Goal: Communication & Community: Answer question/provide support

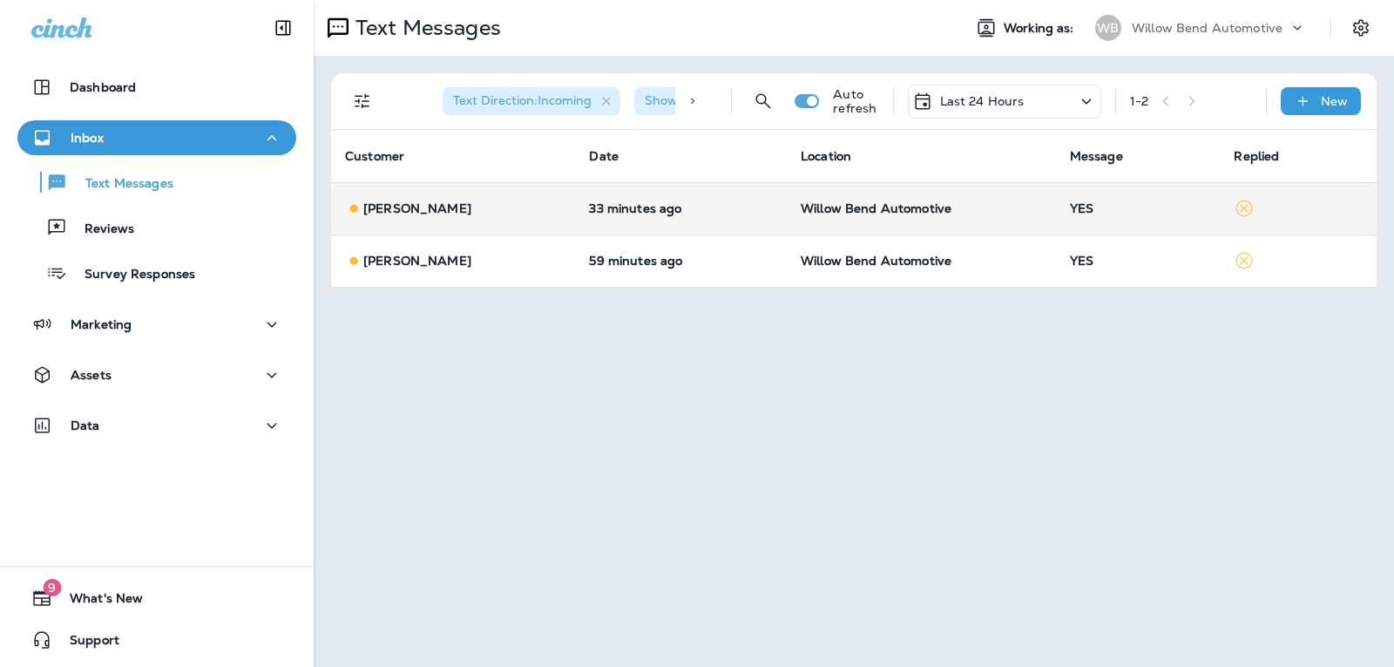
click at [1073, 202] on div "YES" at bounding box center [1138, 208] width 137 height 14
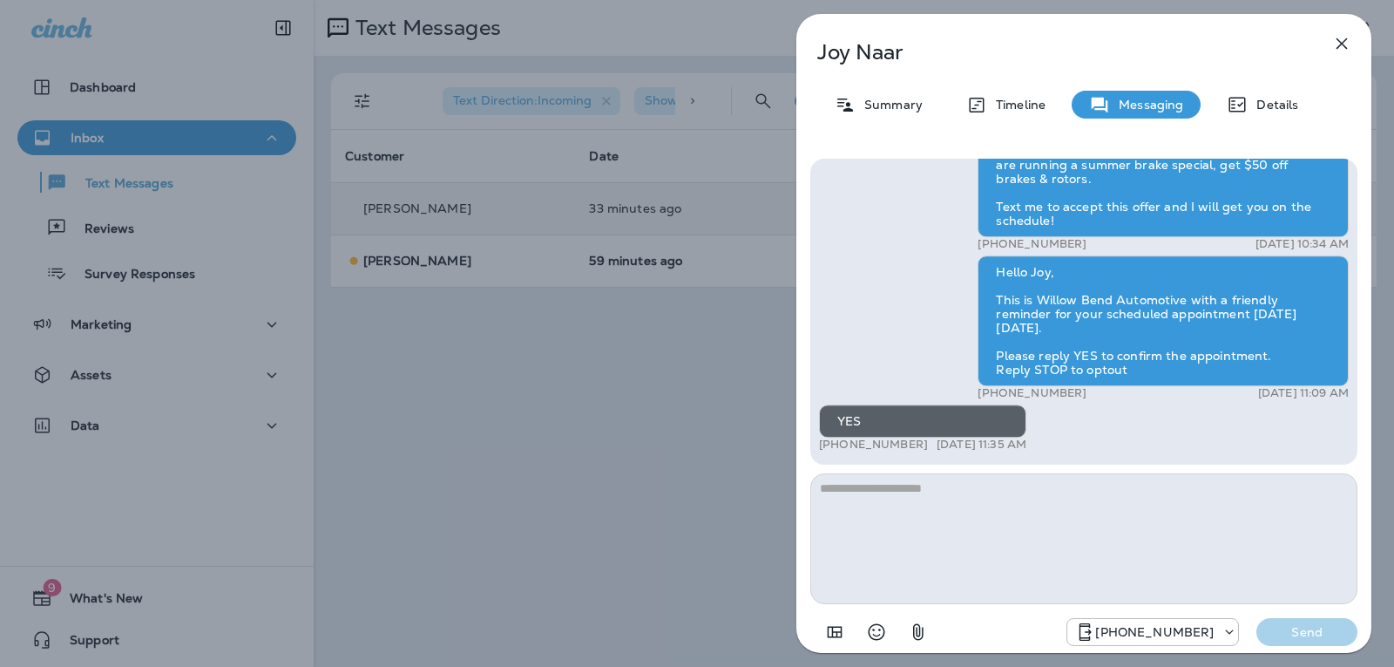
click at [893, 498] on textarea at bounding box center [1083, 538] width 547 height 131
type textarea "**********"
click at [1319, 630] on p "Send" at bounding box center [1306, 632] width 73 height 16
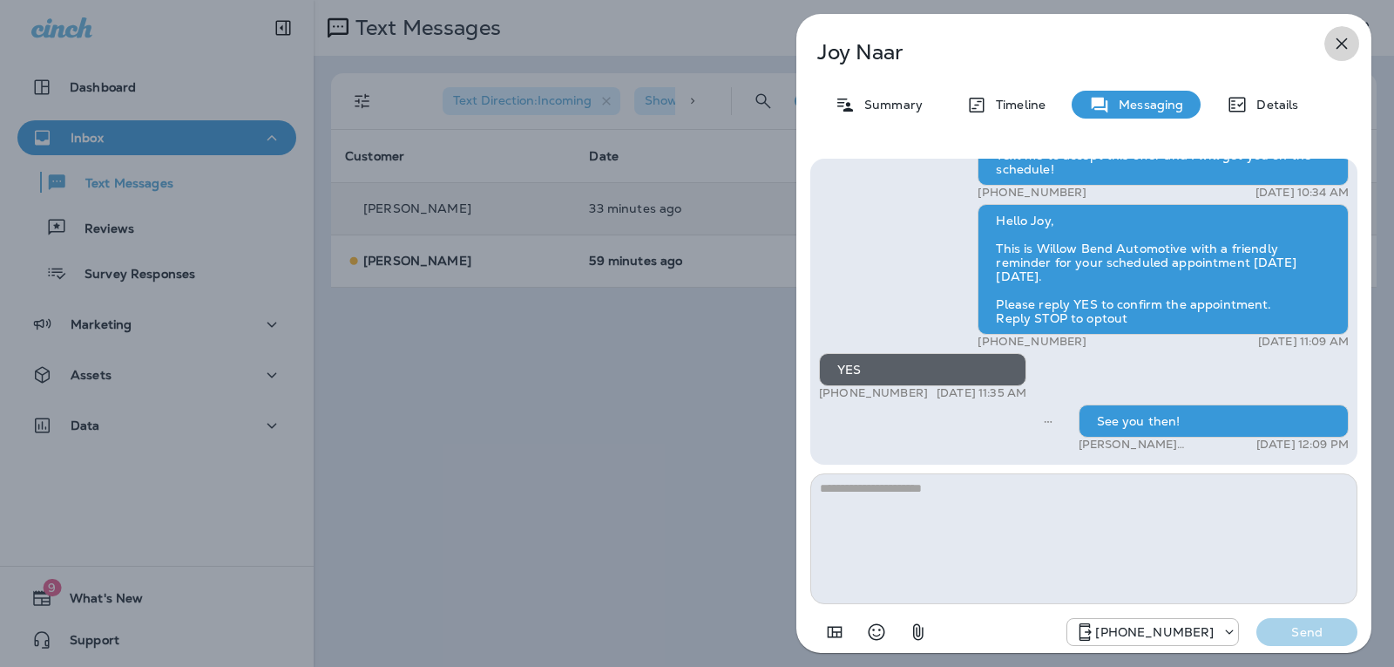
click at [1350, 34] on icon "button" at bounding box center [1341, 43] width 21 height 21
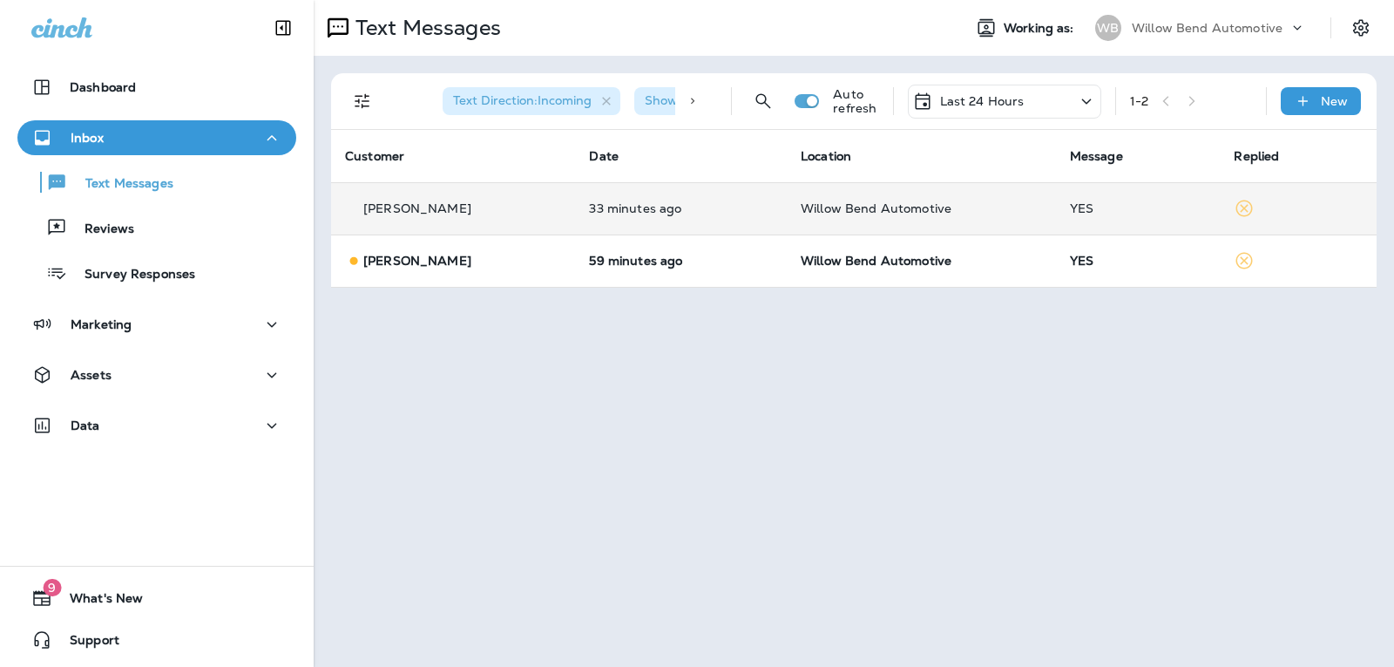
click at [1092, 268] on td "YES" at bounding box center [1138, 260] width 165 height 52
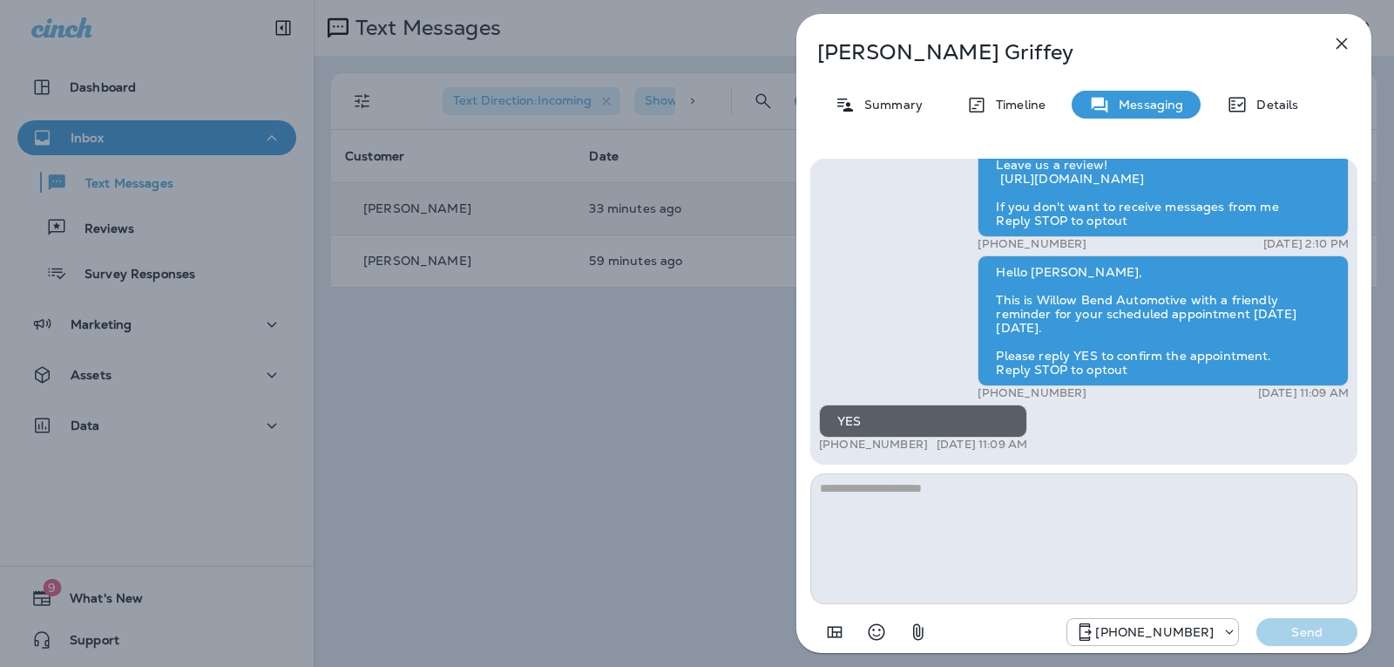
click at [968, 503] on textarea at bounding box center [1083, 538] width 547 height 131
type textarea "**********"
click at [1345, 622] on button "Send" at bounding box center [1306, 632] width 101 height 28
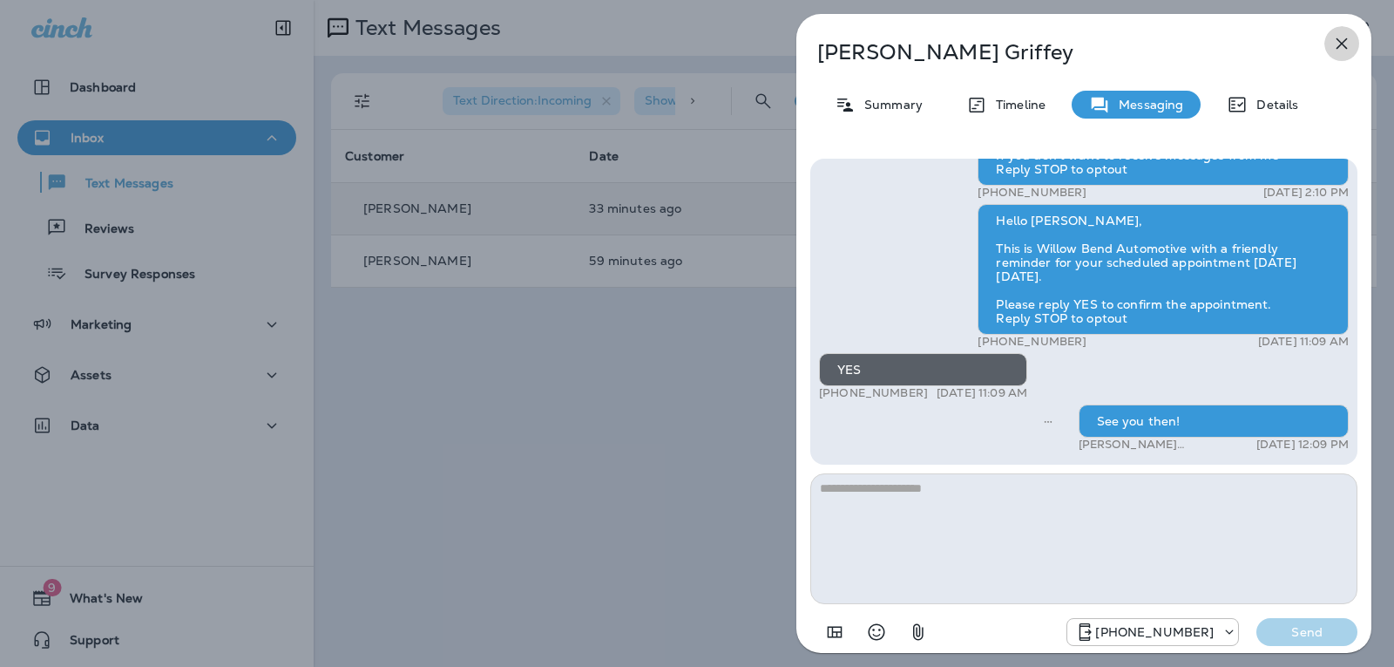
click at [1339, 32] on button "button" at bounding box center [1341, 43] width 35 height 35
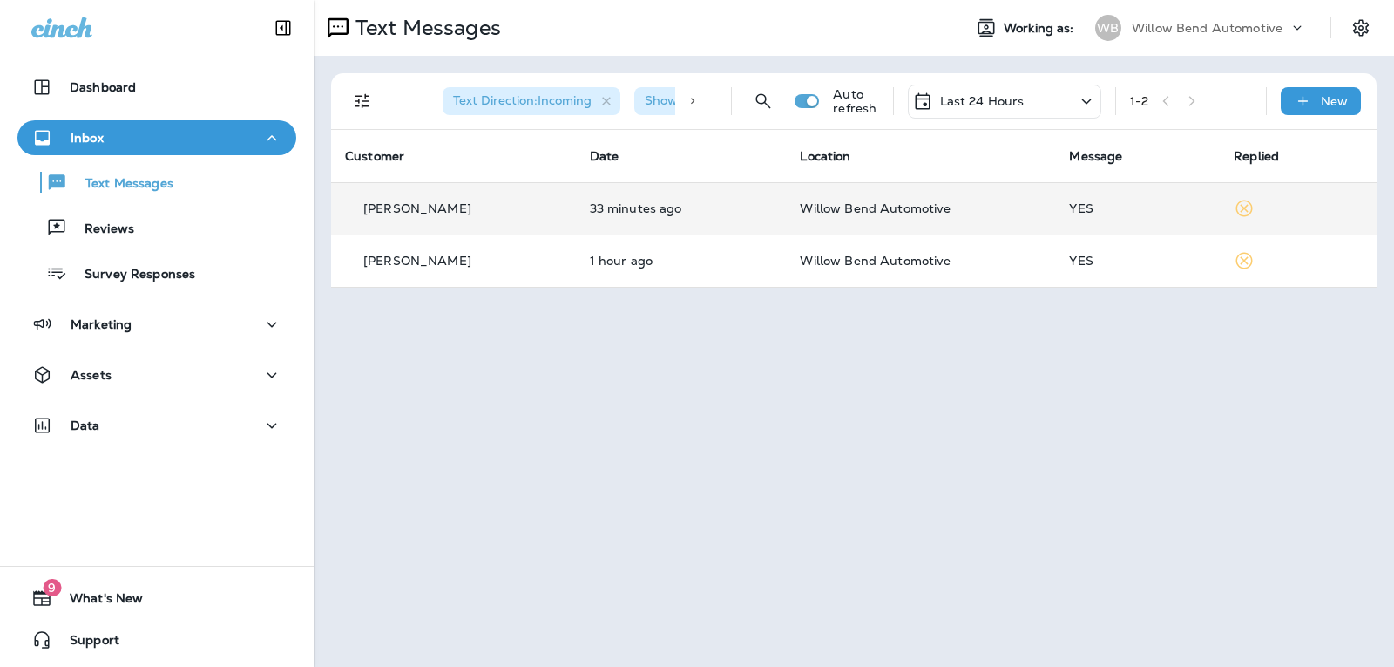
click at [996, 92] on div "Last 24 Hours" at bounding box center [968, 101] width 112 height 21
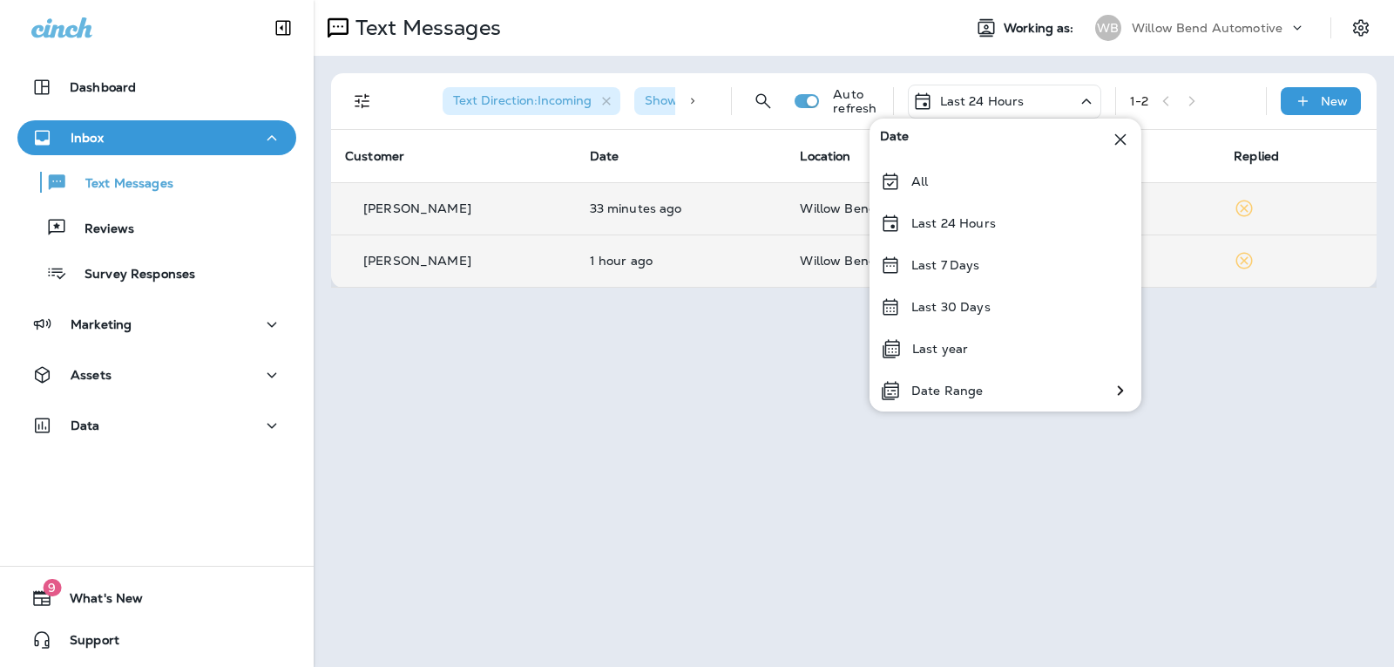
click at [938, 271] on p "Last 7 Days" at bounding box center [945, 265] width 69 height 14
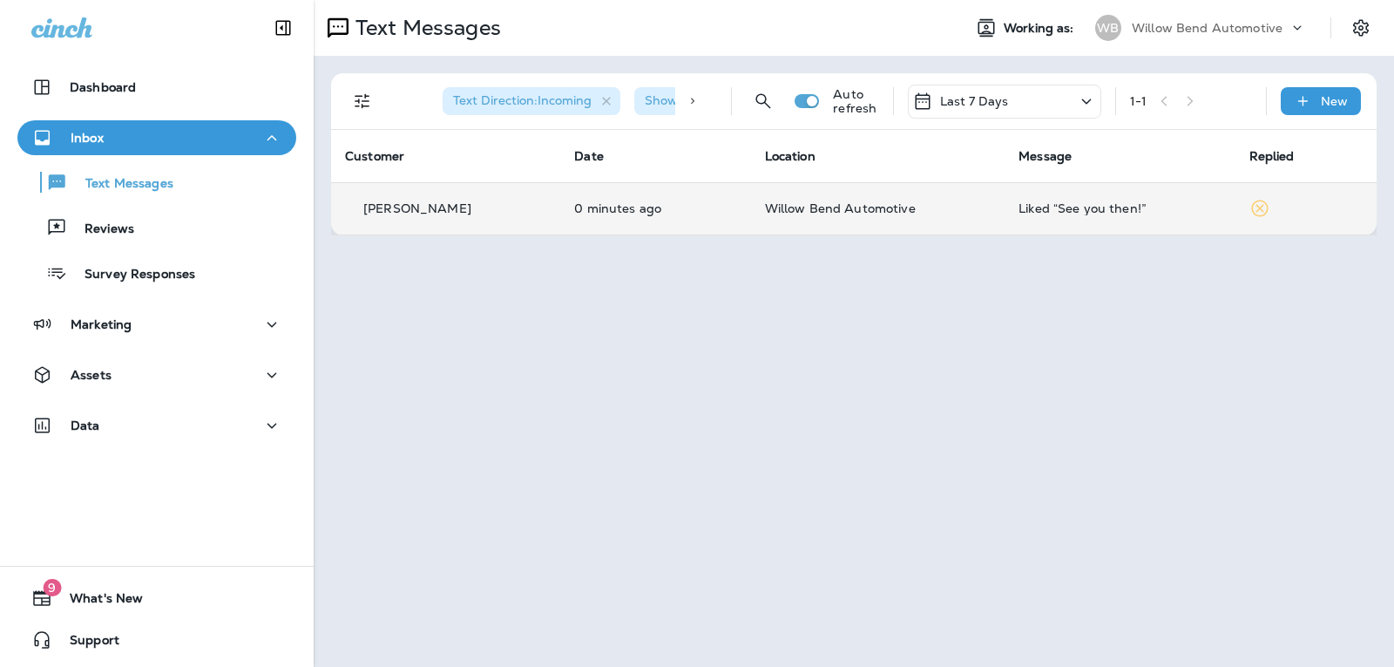
click at [1155, 204] on div "Liked “See you then!”" at bounding box center [1120, 208] width 202 height 14
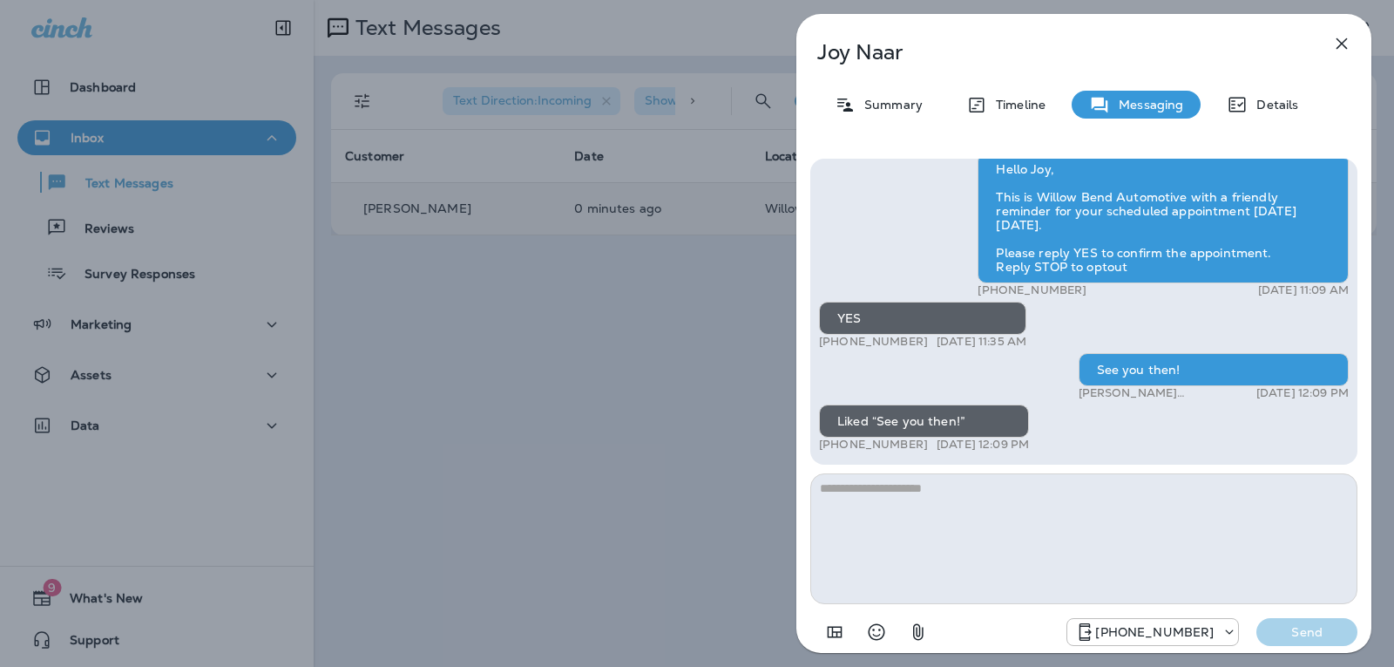
click at [1345, 37] on icon "button" at bounding box center [1341, 43] width 21 height 21
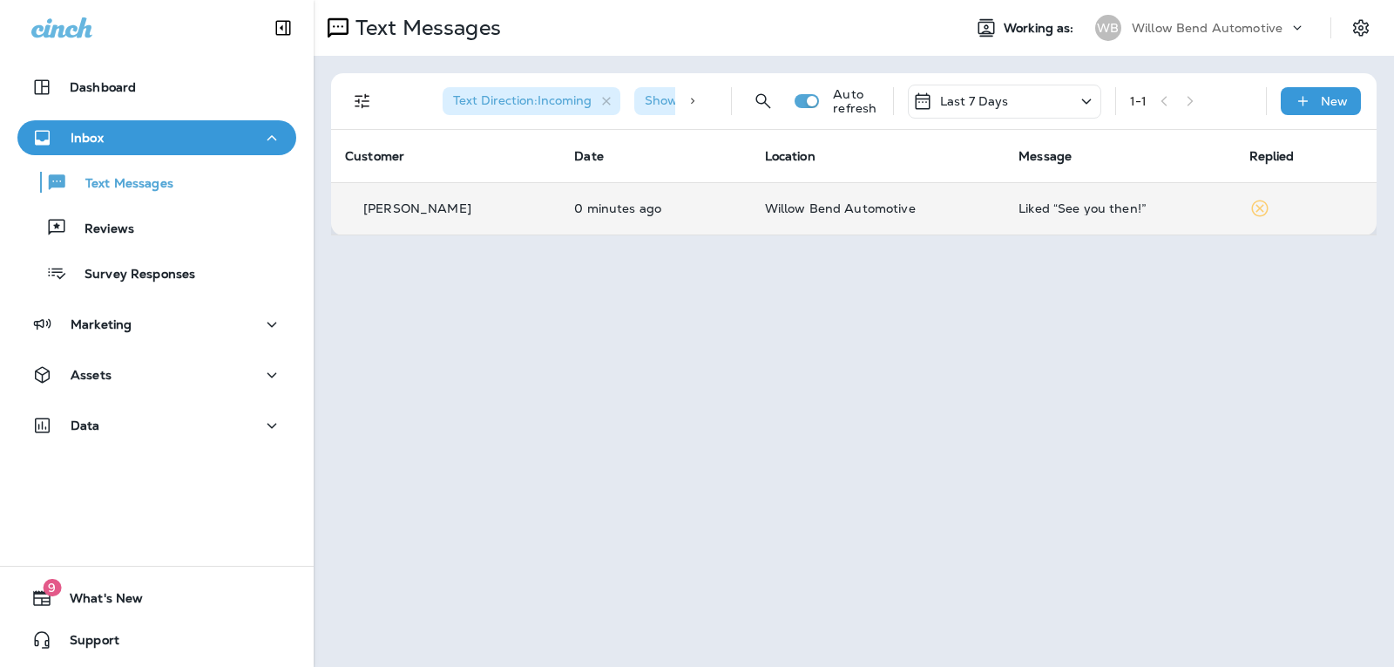
click at [965, 101] on p "Last 7 Days" at bounding box center [974, 101] width 69 height 14
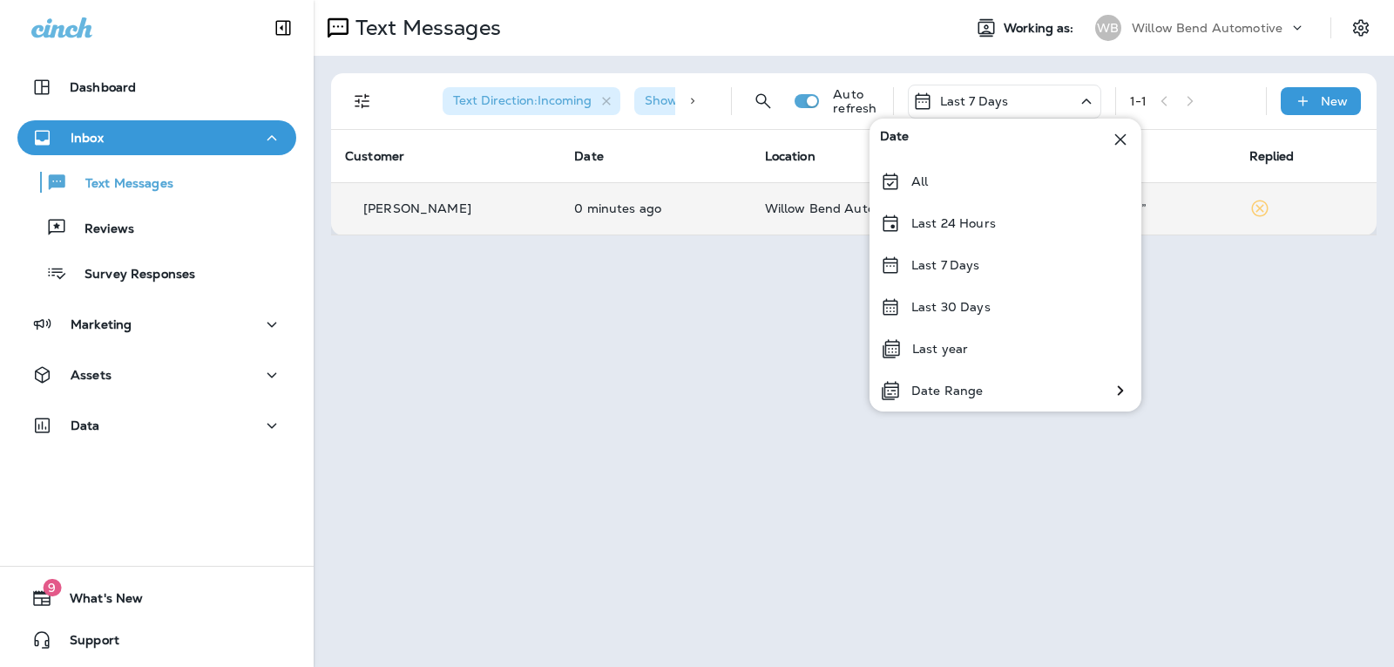
click at [982, 225] on p "Last 24 Hours" at bounding box center [953, 223] width 85 height 14
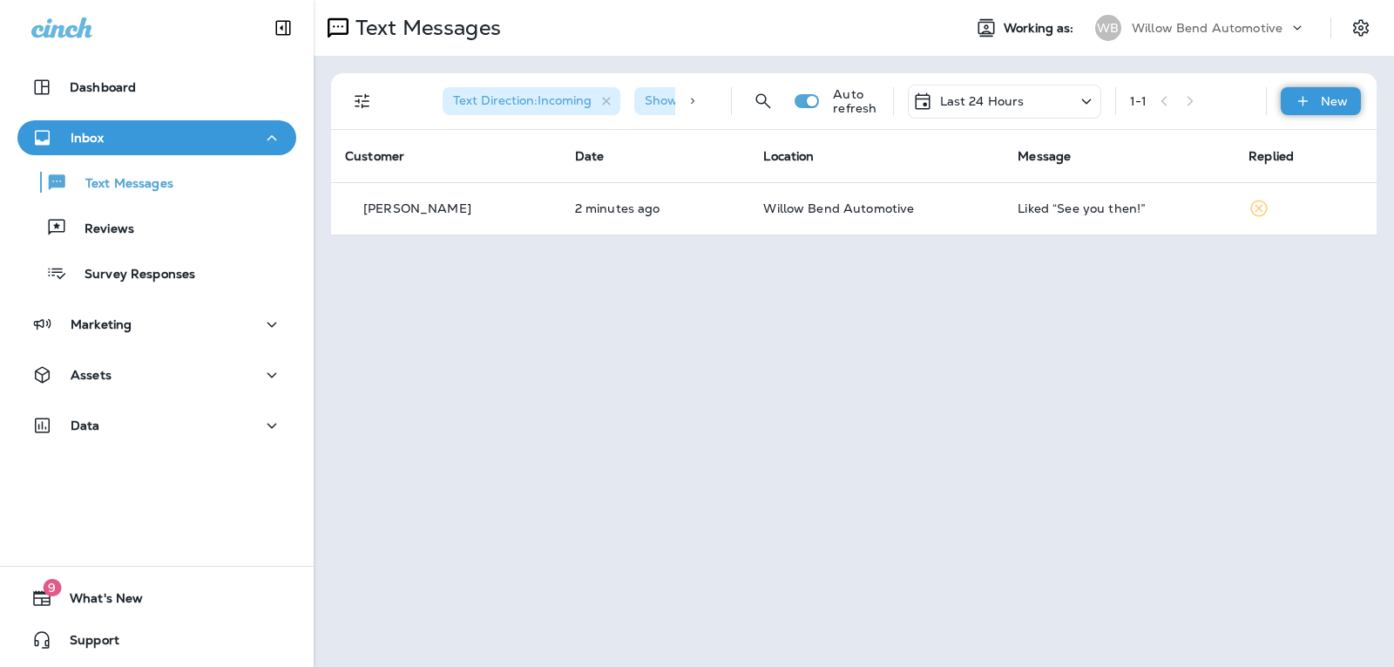
click at [1310, 106] on icon at bounding box center [1303, 100] width 18 height 17
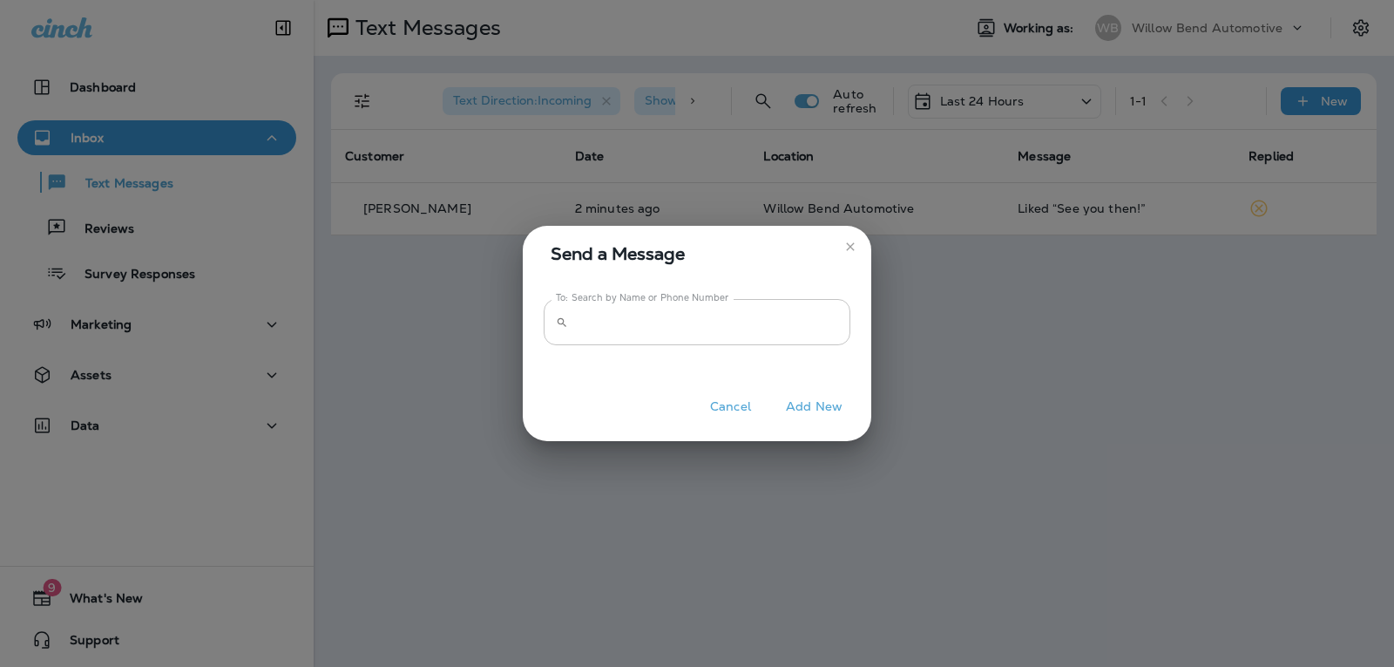
click at [652, 343] on input "To: Search by Name or Phone Number" at bounding box center [712, 322] width 275 height 46
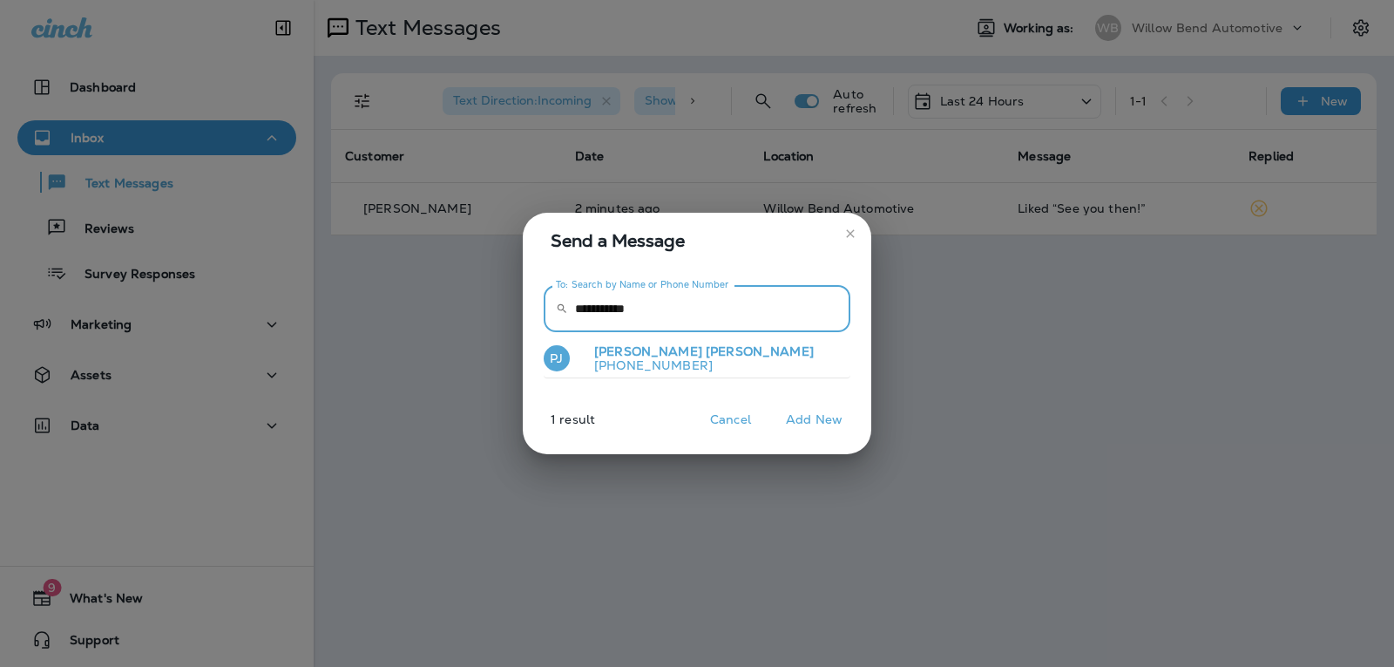
type input "**********"
click at [751, 359] on button "[PERSON_NAME] [PHONE_NUMBER]" at bounding box center [697, 359] width 307 height 40
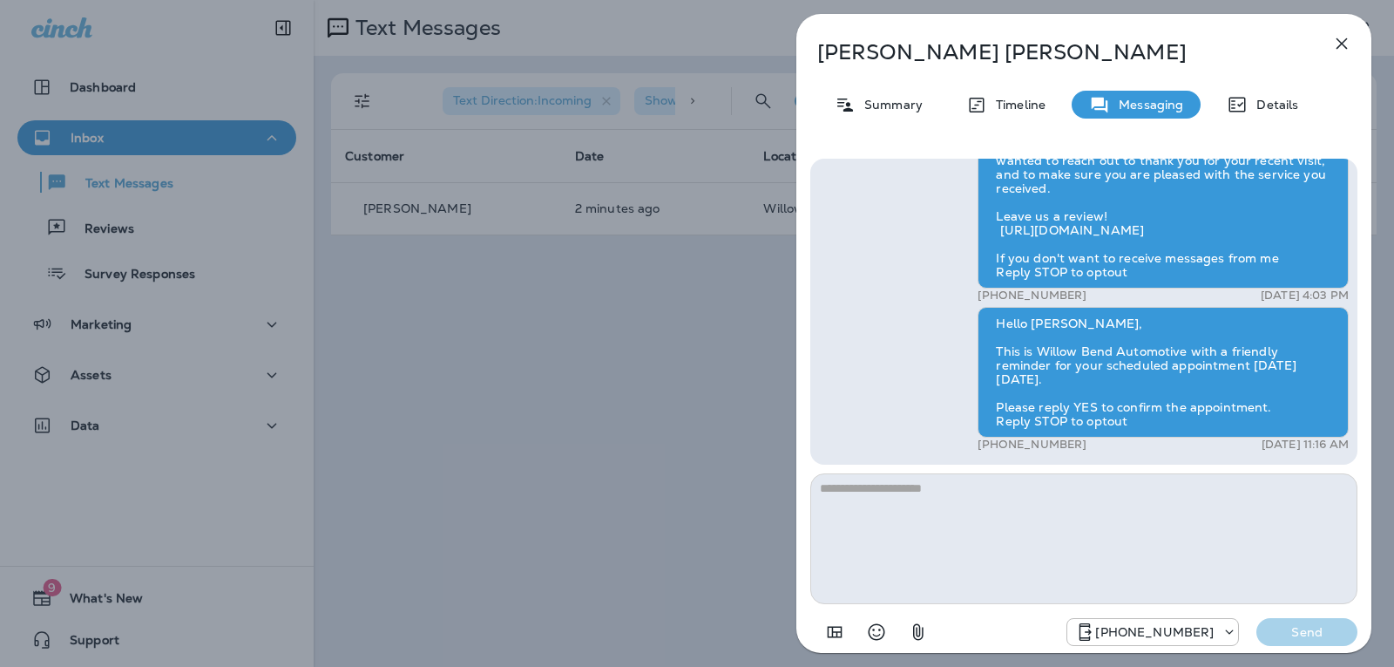
drag, startPoint x: 1334, startPoint y: 51, endPoint x: 1349, endPoint y: 49, distance: 14.9
click at [1337, 51] on icon "button" at bounding box center [1341, 43] width 21 height 21
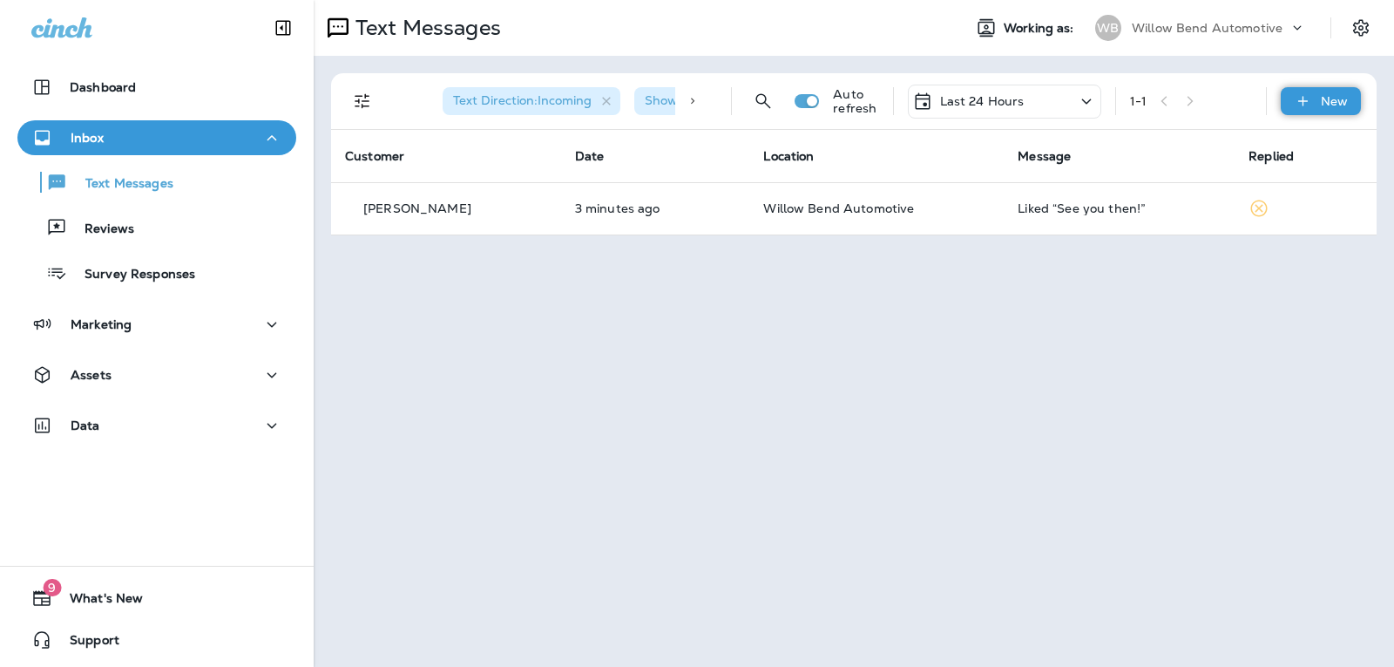
click at [1299, 93] on icon at bounding box center [1303, 100] width 18 height 17
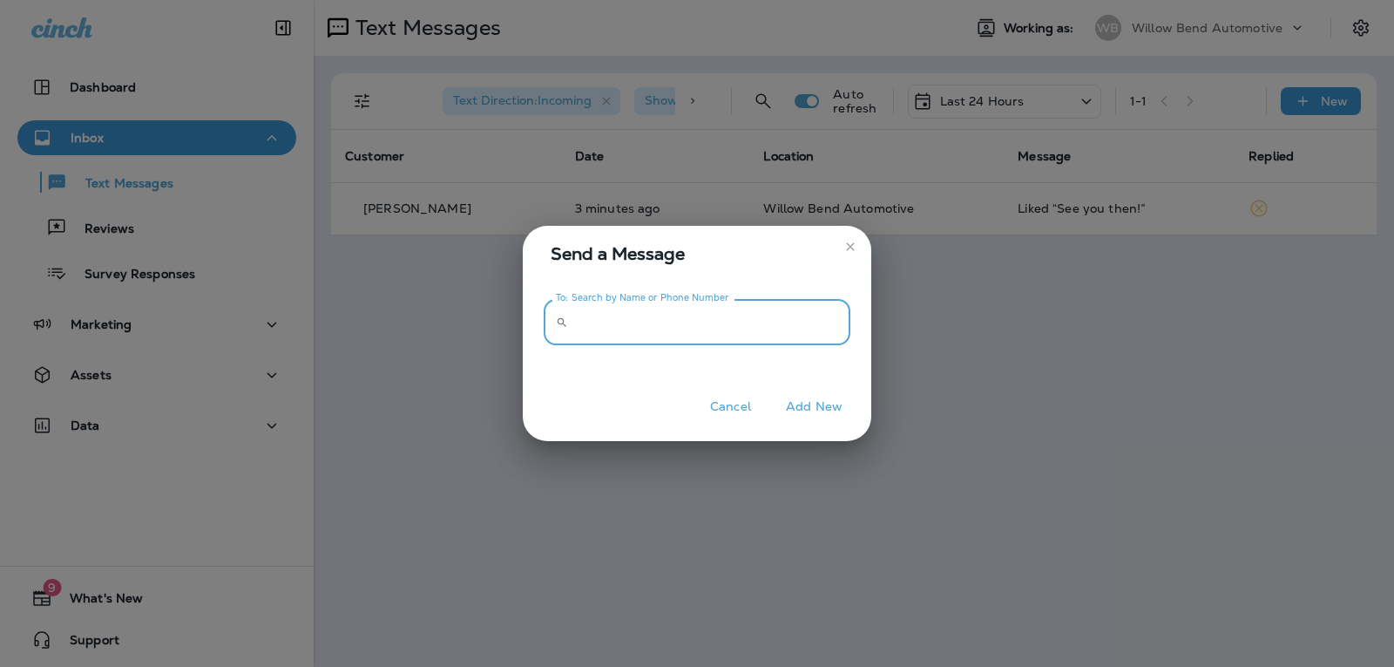
click at [760, 315] on input "To: Search by Name or Phone Number" at bounding box center [712, 322] width 275 height 46
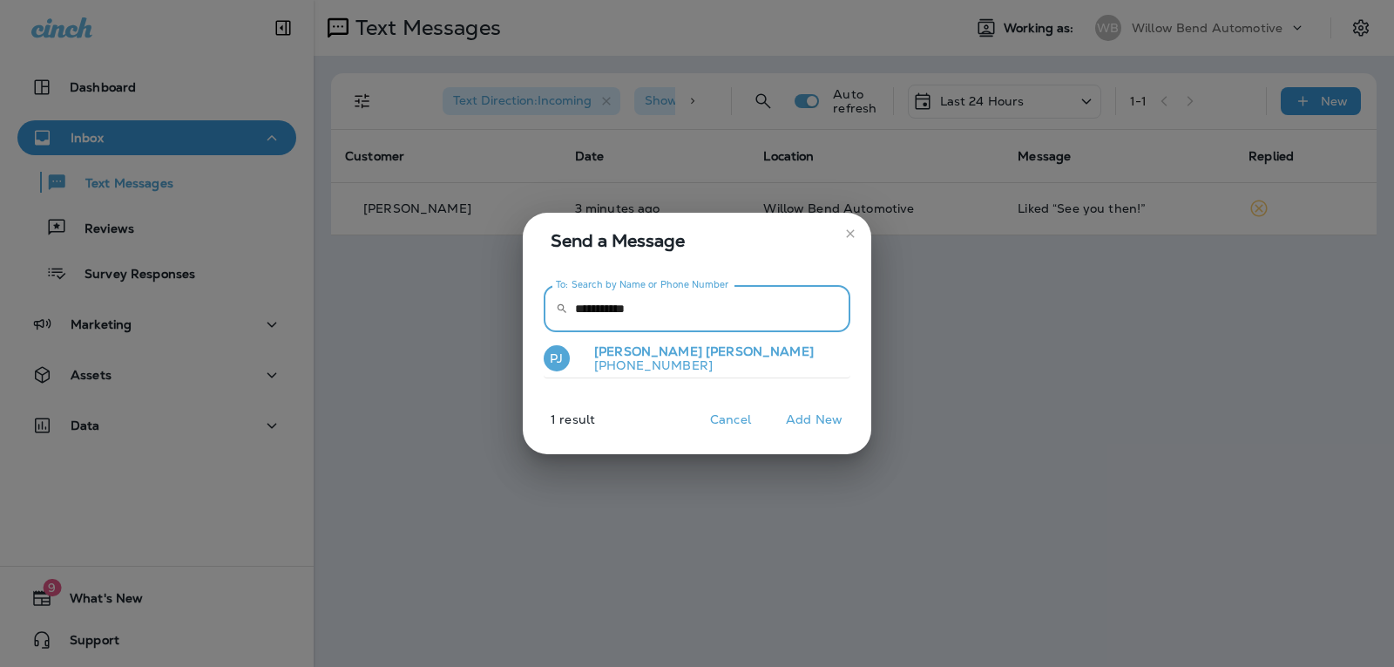
type input "**********"
click at [720, 359] on button "[PERSON_NAME] [PHONE_NUMBER]" at bounding box center [697, 359] width 307 height 40
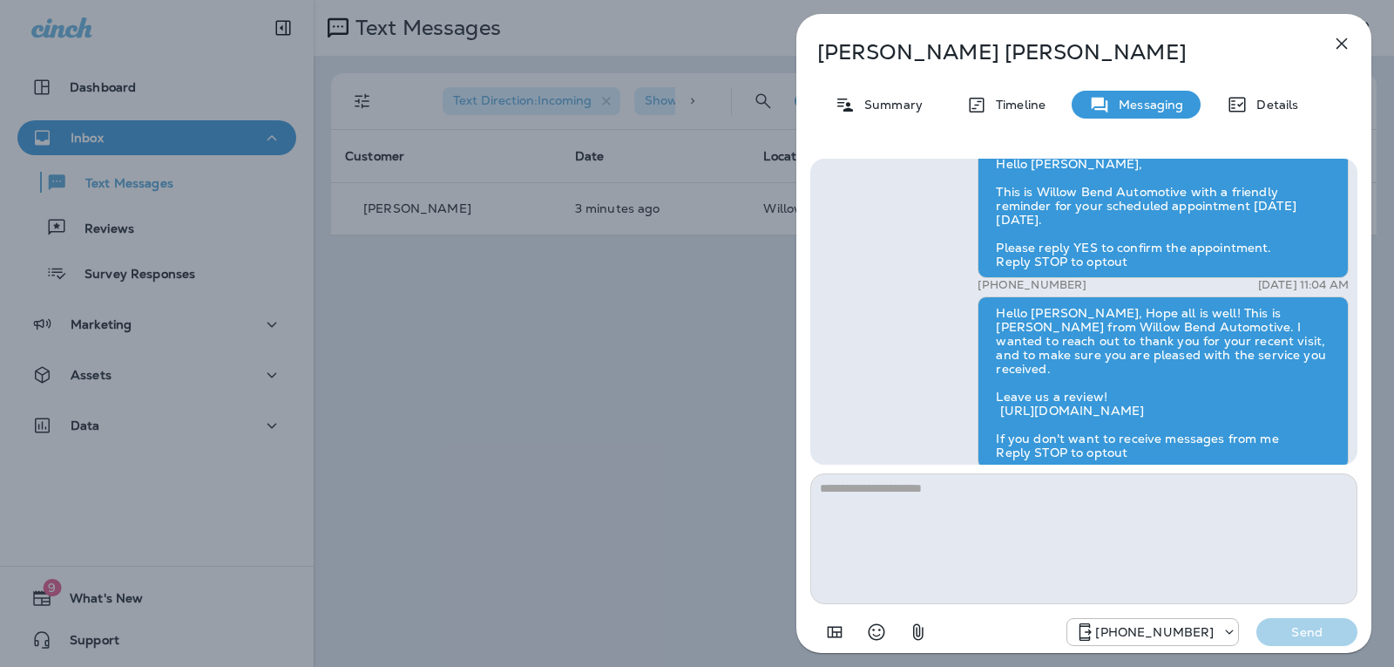
scroll to position [-186, 0]
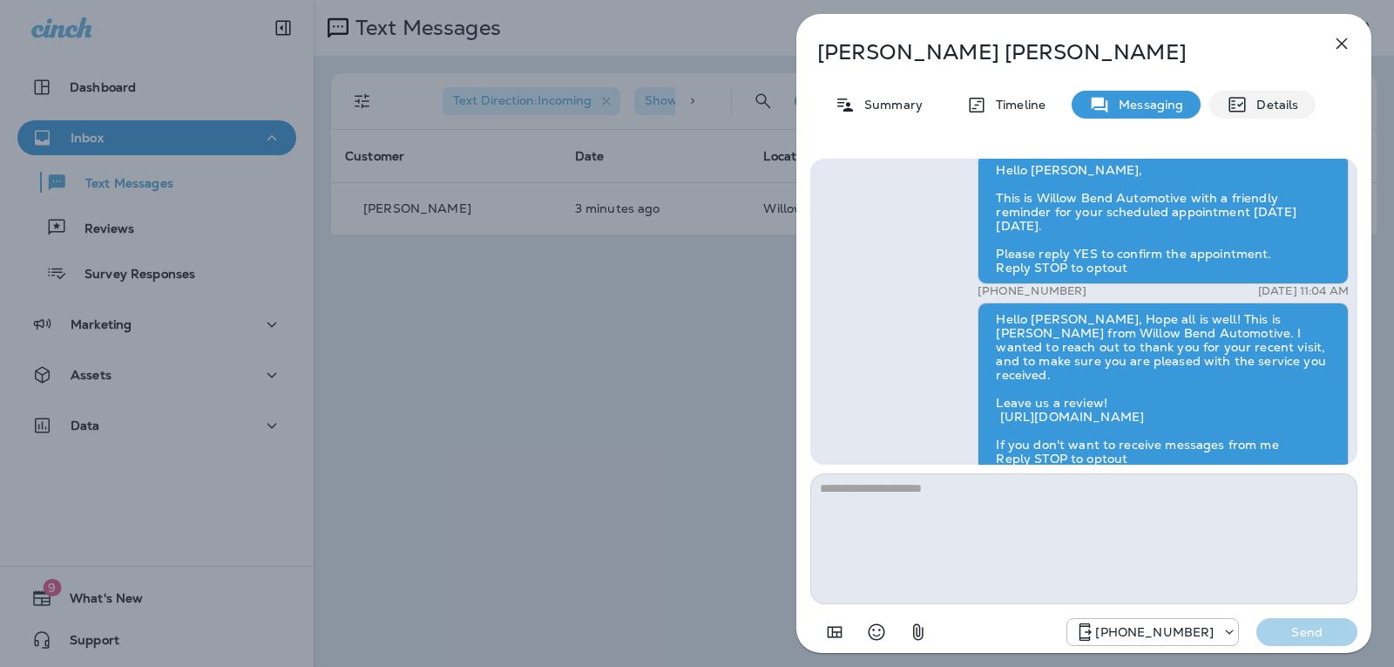
click at [1287, 111] on p "Details" at bounding box center [1273, 105] width 51 height 14
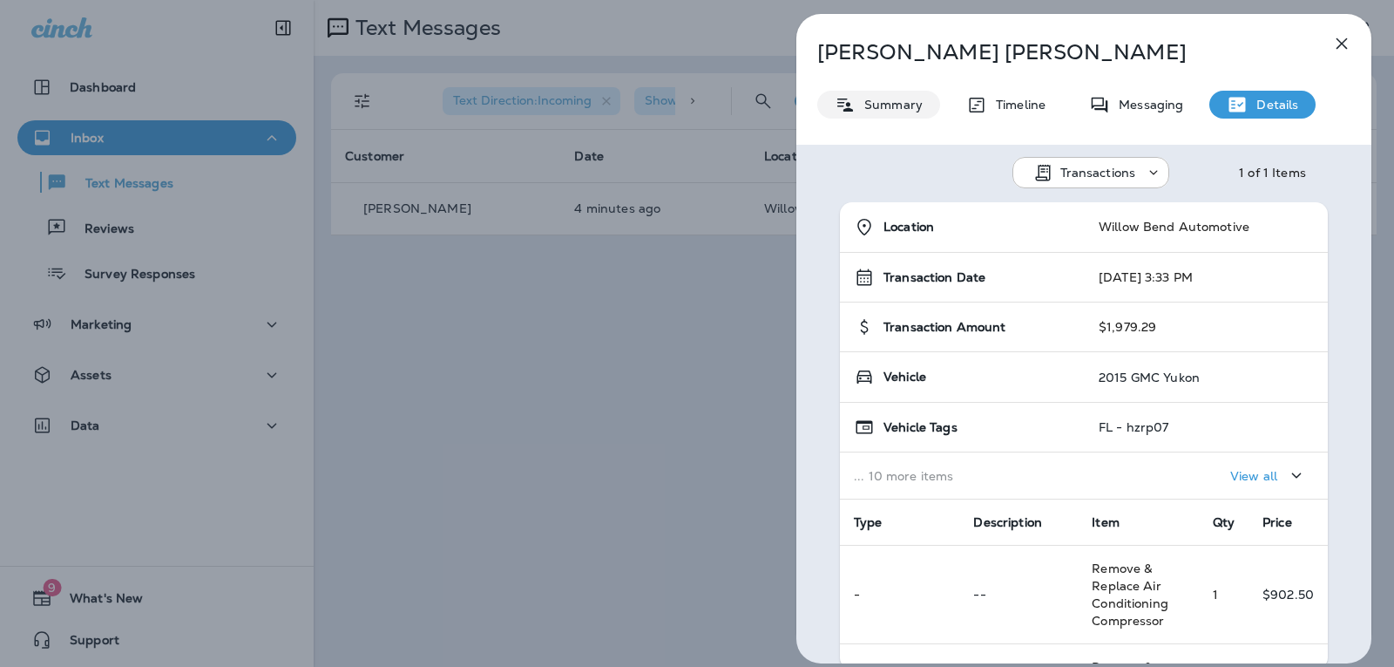
click at [897, 99] on p "Summary" at bounding box center [889, 105] width 67 height 14
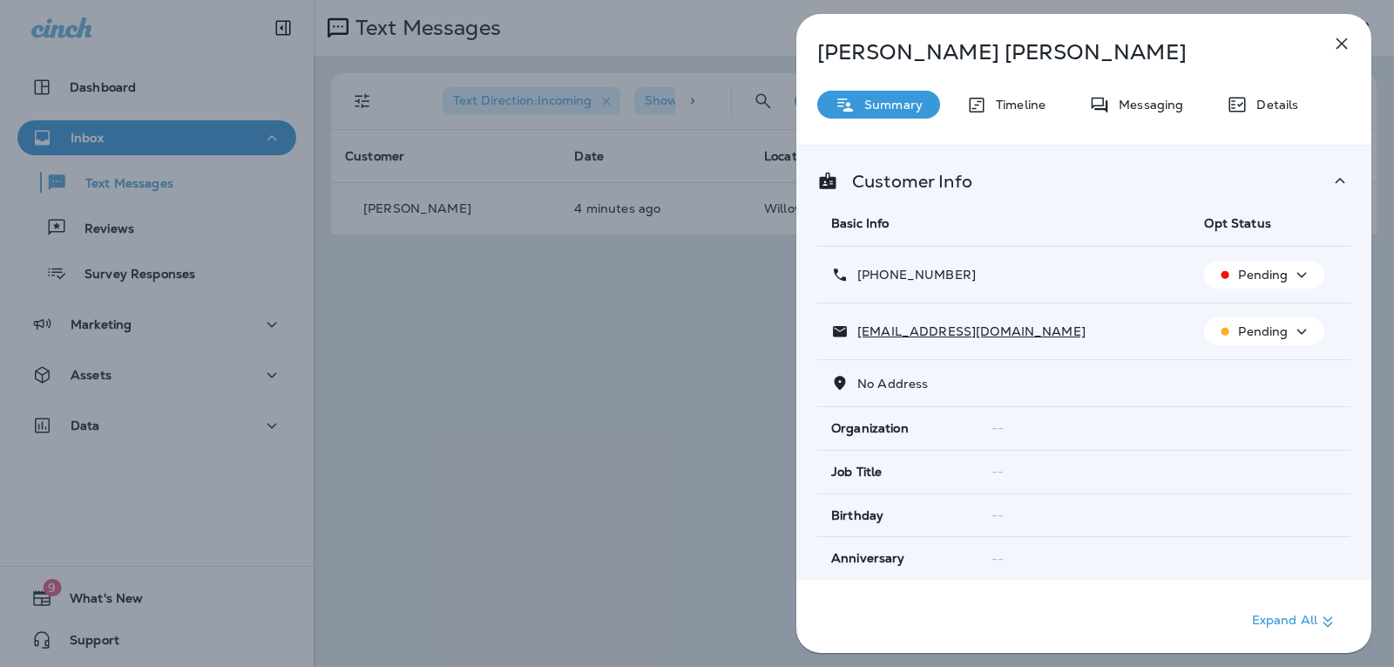
click at [1280, 286] on button "Pending" at bounding box center [1264, 275] width 120 height 28
click at [1271, 355] on p "Reset Status" at bounding box center [1269, 358] width 78 height 14
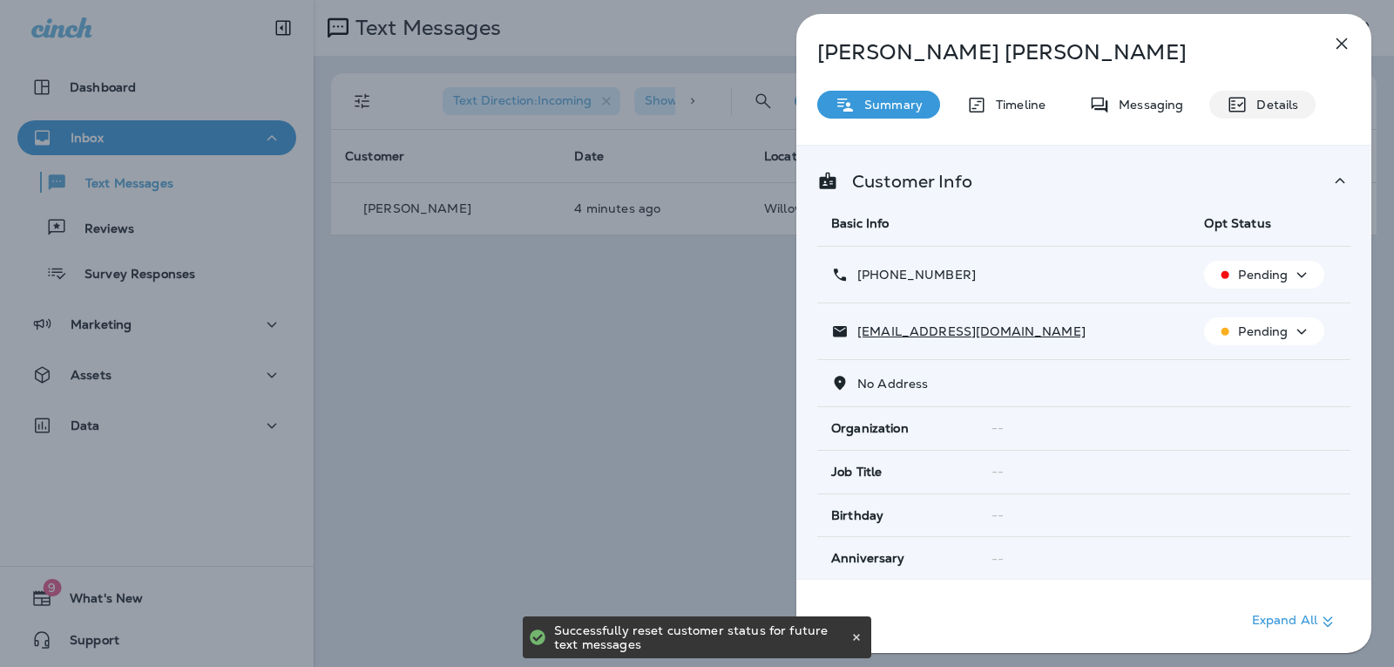
click at [1261, 94] on div "Details" at bounding box center [1262, 105] width 106 height 28
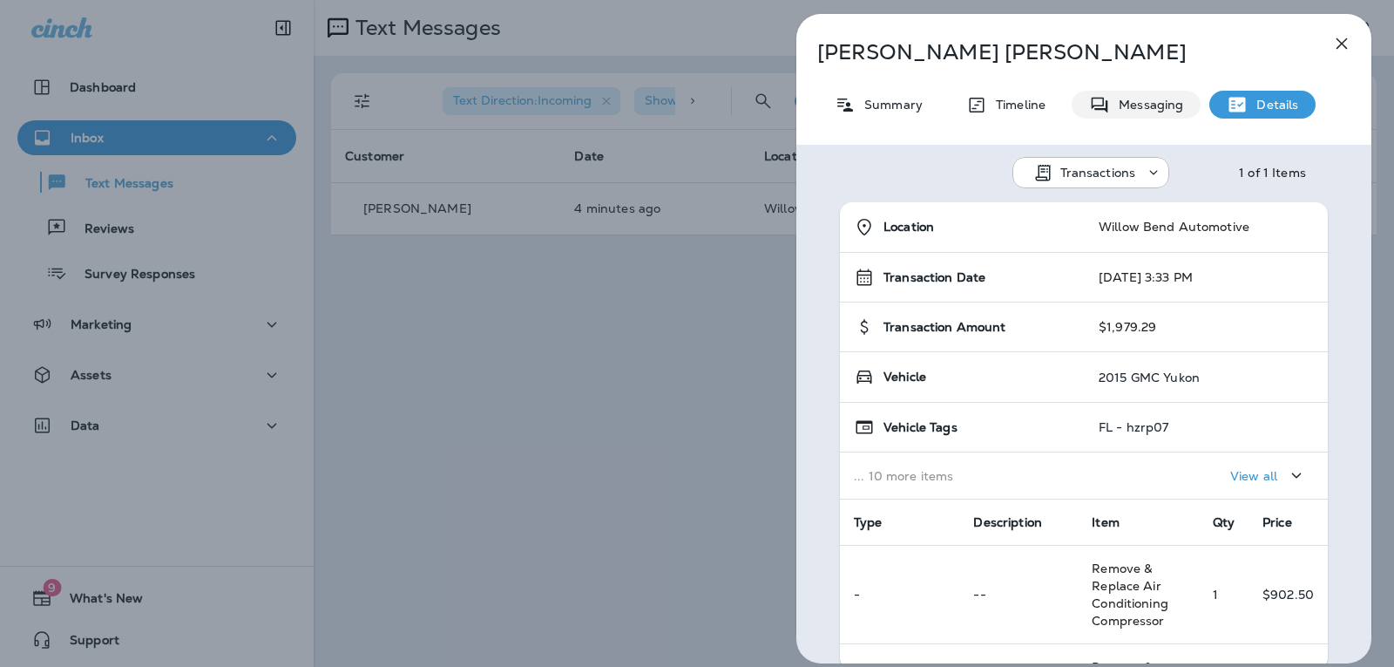
click at [1140, 104] on p "Messaging" at bounding box center [1146, 105] width 73 height 14
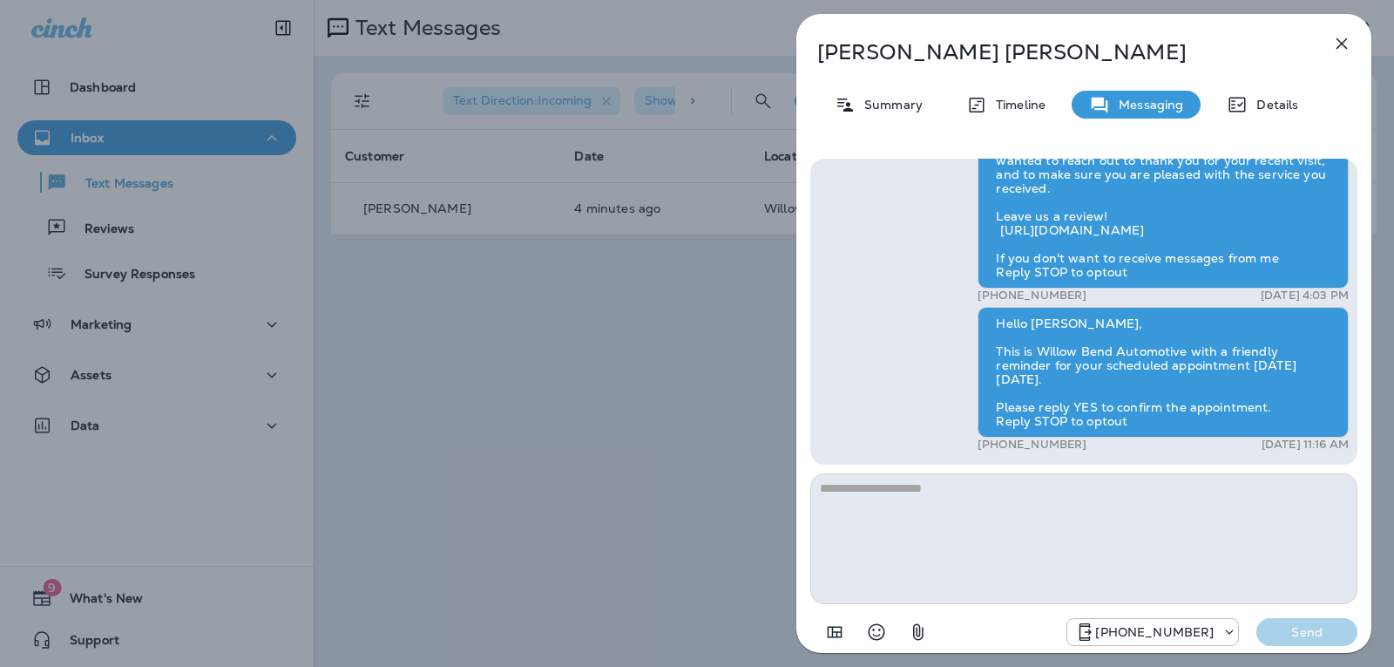
click at [978, 487] on textarea at bounding box center [1083, 538] width 547 height 131
type textarea "*******"
click at [1328, 640] on button "Send" at bounding box center [1306, 632] width 101 height 28
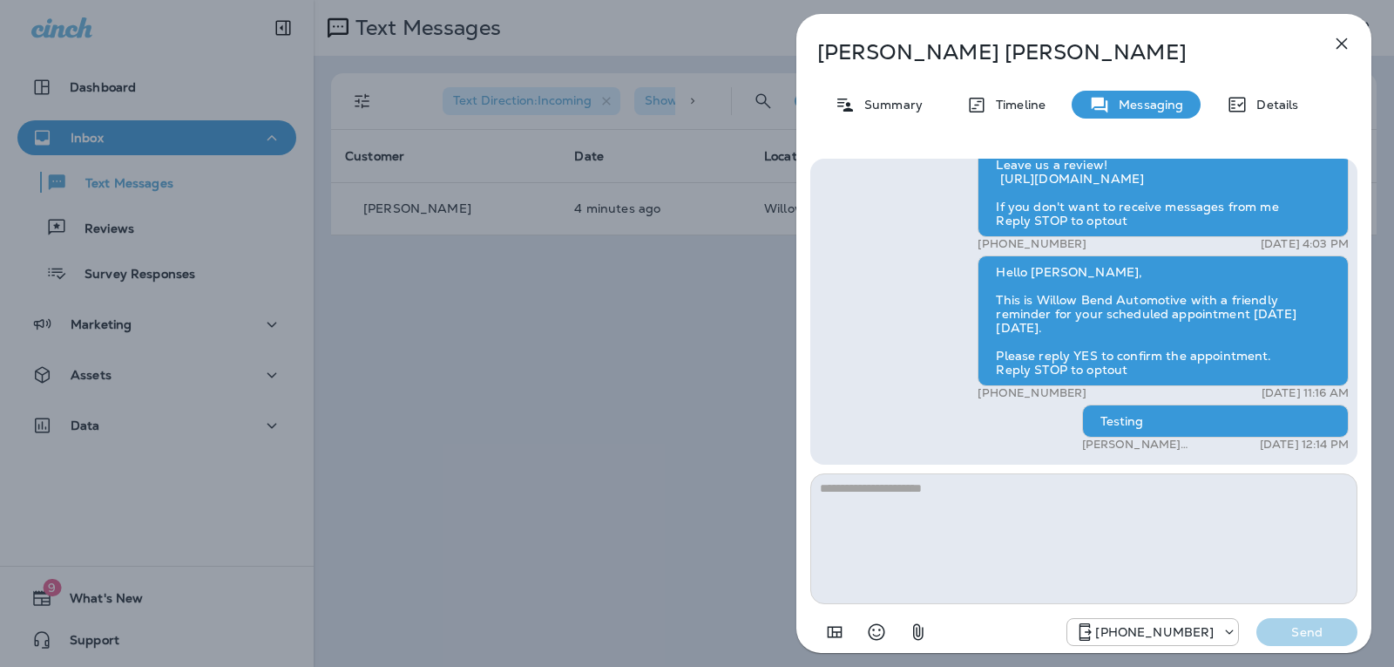
click at [1342, 46] on icon "button" at bounding box center [1341, 43] width 21 height 21
